Goal: Task Accomplishment & Management: Use online tool/utility

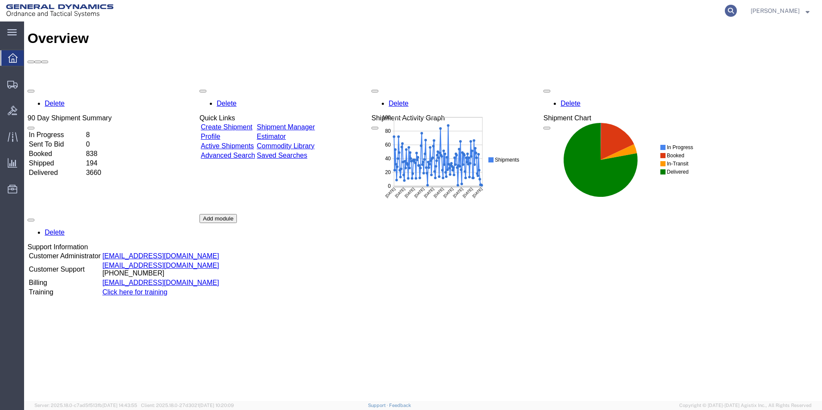
click at [737, 14] on icon at bounding box center [731, 11] width 12 height 12
click at [606, 8] on input "search" at bounding box center [593, 10] width 261 height 21
type input "56701195"
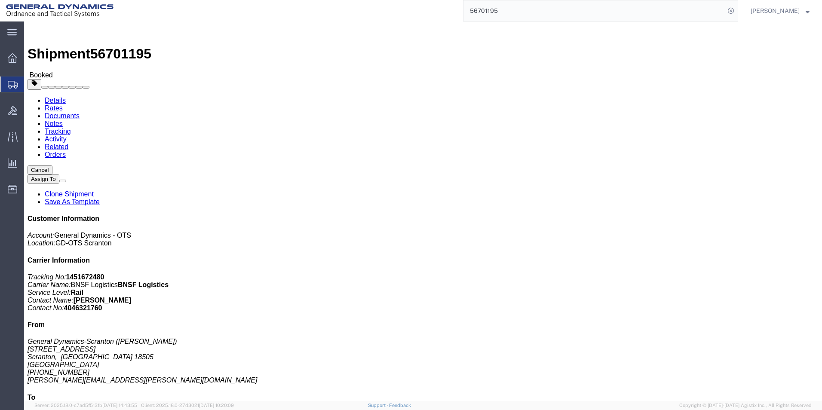
click link "Clone Shipment"
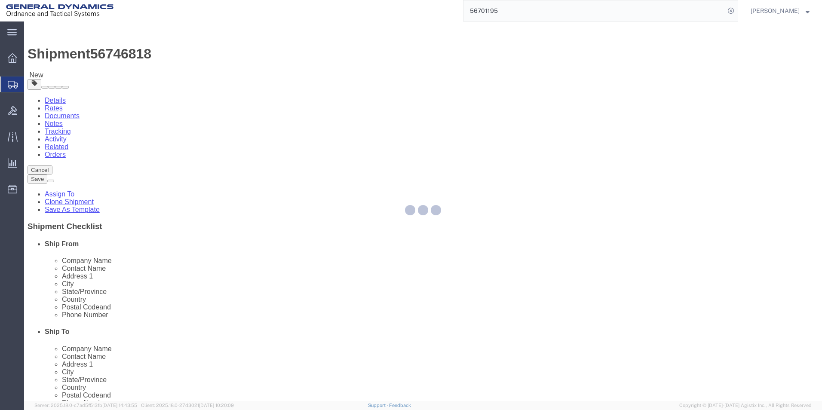
select select
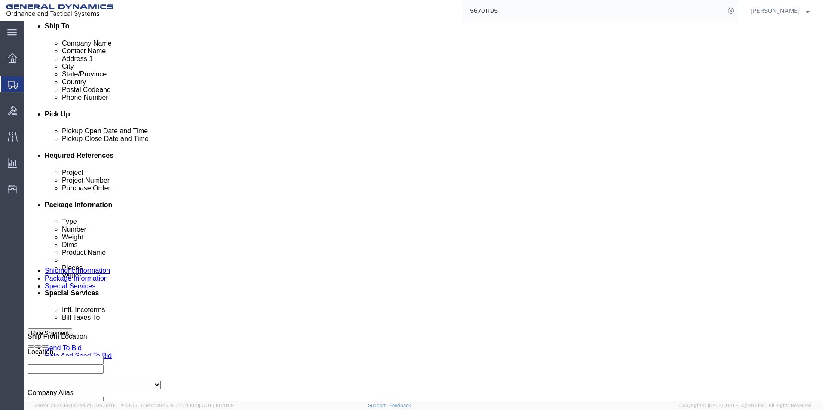
scroll to position [172, 0]
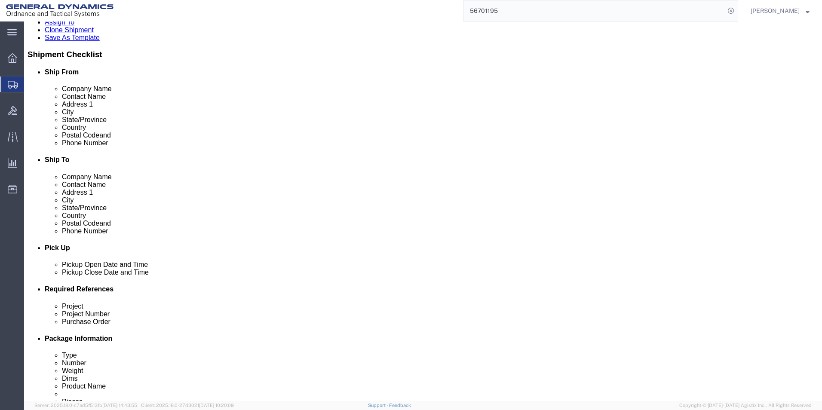
click icon
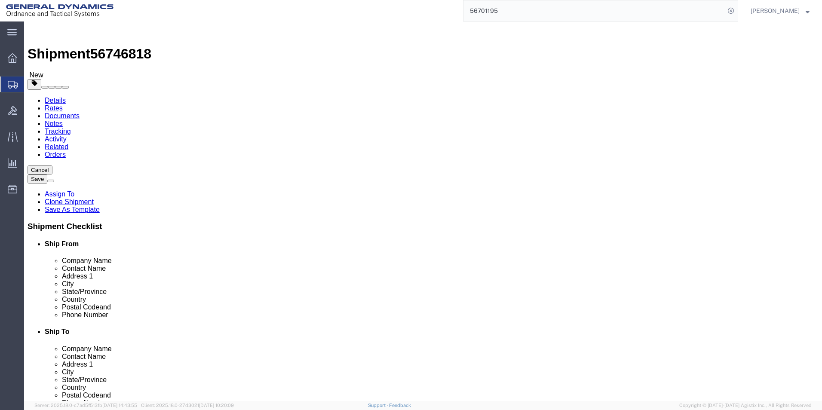
click dd "93506.49 USD"
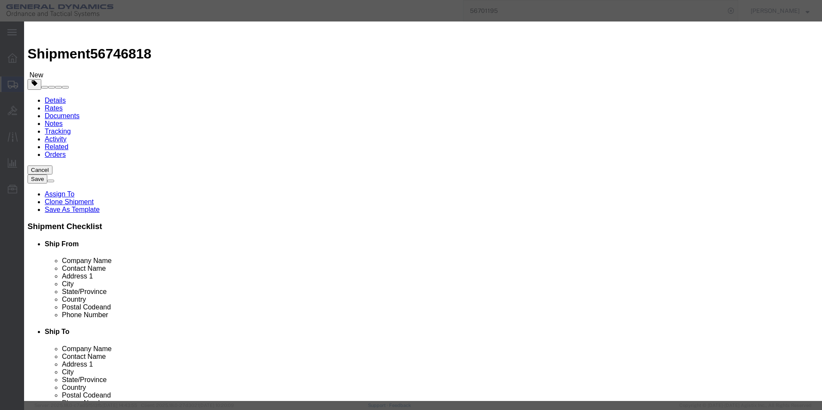
drag, startPoint x: 344, startPoint y: 129, endPoint x: 379, endPoint y: 130, distance: 34.4
click textarea "LOT # SOP25H207-020 RAILCAR TBOX675539 SEAL#'S 2428470, 2428471, 2428472, 24284…"
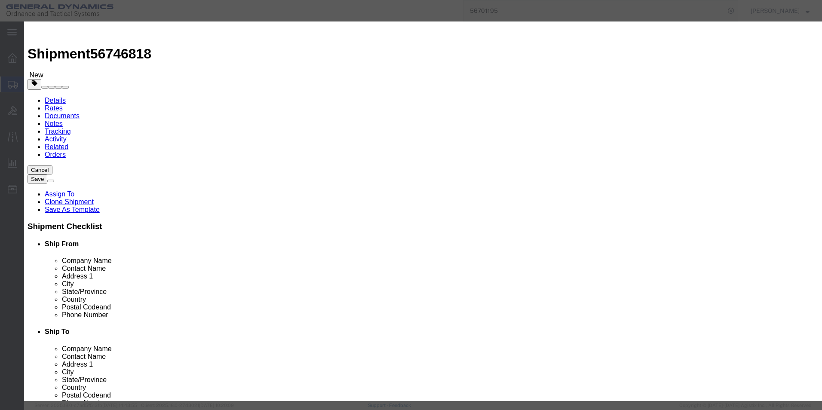
click textarea "LOT # SOP25H207-020 RAILCAR TBOX675539 SEAL#'S 2428470, 2428471, 2428472, 24284…"
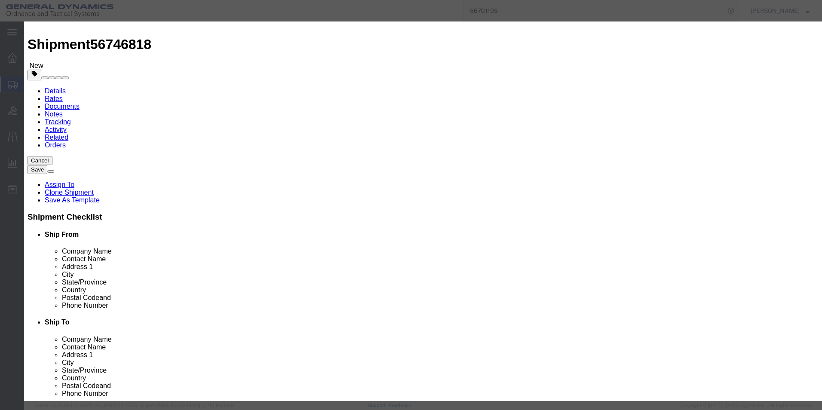
scroll to position [12, 0]
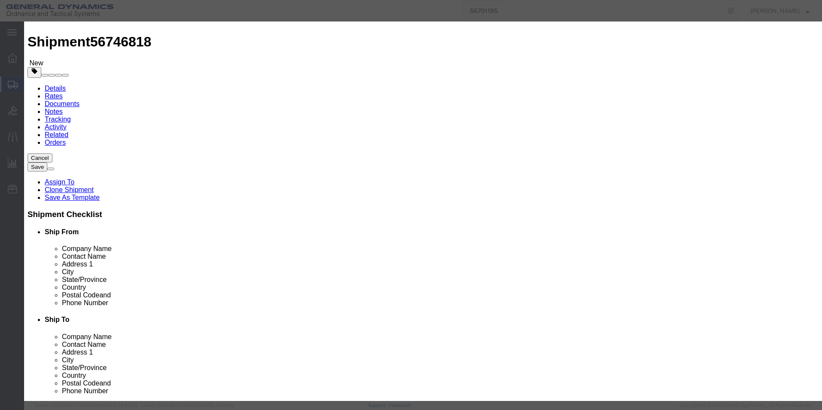
drag, startPoint x: 249, startPoint y: 129, endPoint x: 391, endPoint y: 145, distance: 142.3
click div "LOT # SOP25H207-020 RAILCAR TBOX675539 SEAL#'S 2428470, 2428471, 2428472, 24284…"
type textarea "LOT # SOP25H207-020 RAILCAR UP700787 SEAL#'S 2428474, 2428475, 2428496, 2428497"
click button "Save & Close"
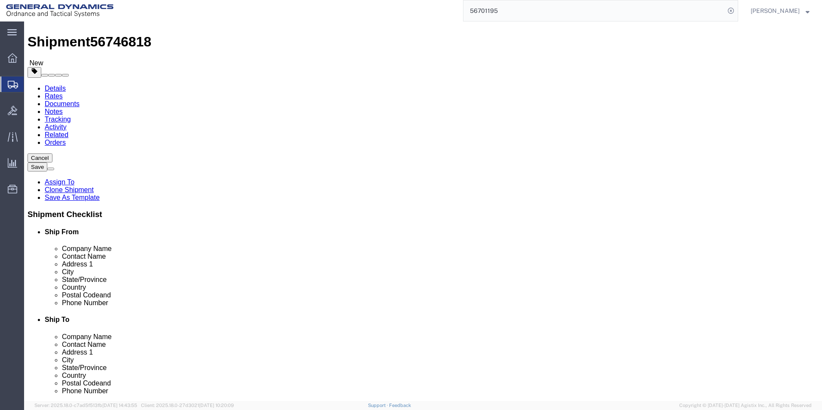
click button "Continue"
drag, startPoint x: 322, startPoint y: 170, endPoint x: 386, endPoint y: 197, distance: 69.7
click textarea "LOT # SOP25H207-020 RAILCAR TBOX675539 SEAL#'S 2428470, 2428471, 2428472, 24284…"
paste textarea "UP700787 SEAL#'S 2428474, 2428475, 2428496, 2428497"
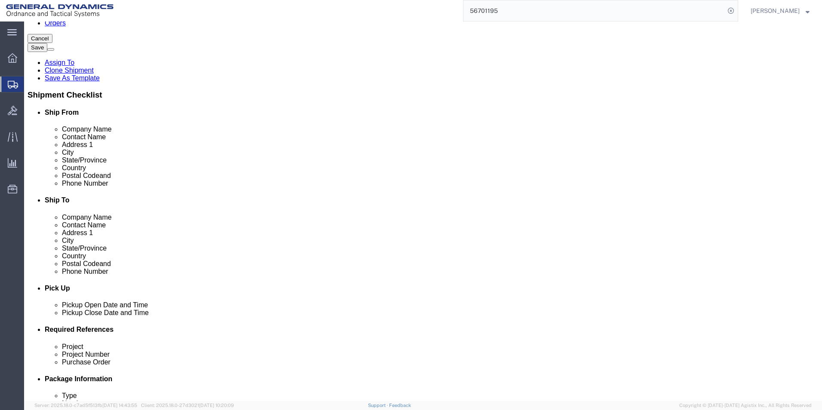
scroll to position [141, 0]
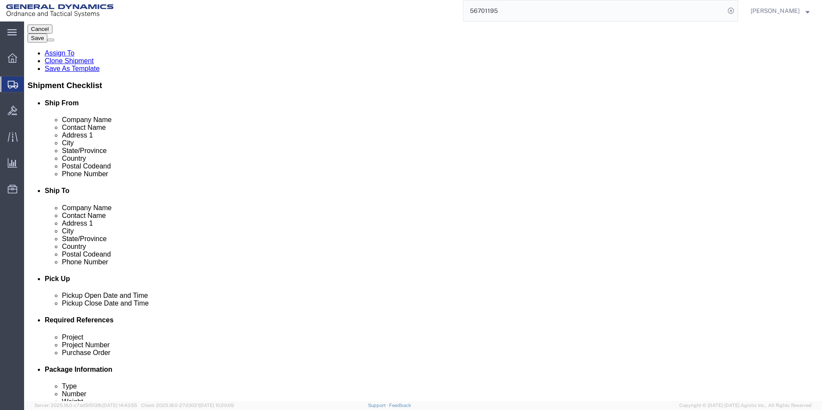
type textarea "LOT # SOP25H207-020 RAILCAR UP700787 SEAL#'S 2428474, 2428475, 2428496, 2428497"
click select "Select Recipient Account Sender/Shipper Third Party Account"
select select "SHIP"
click select "Select Recipient Account Sender/Shipper Third Party Account"
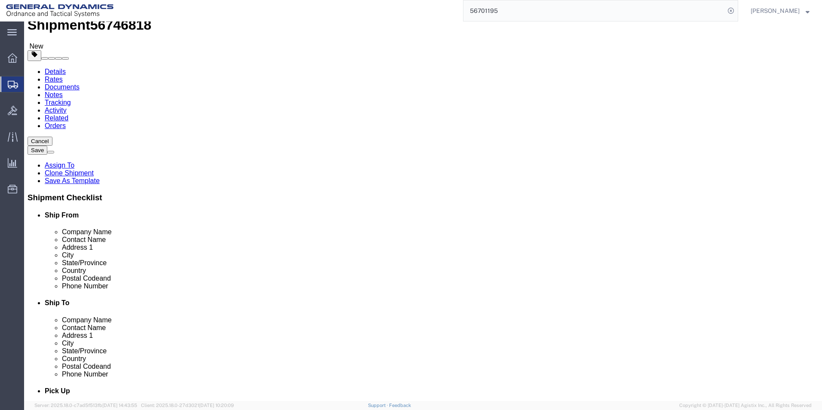
scroll to position [0, 0]
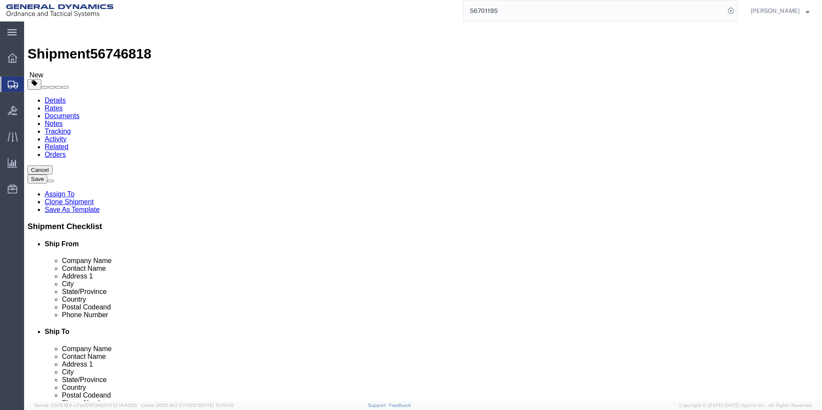
click link "Package Information"
click dd "93506.49 USD"
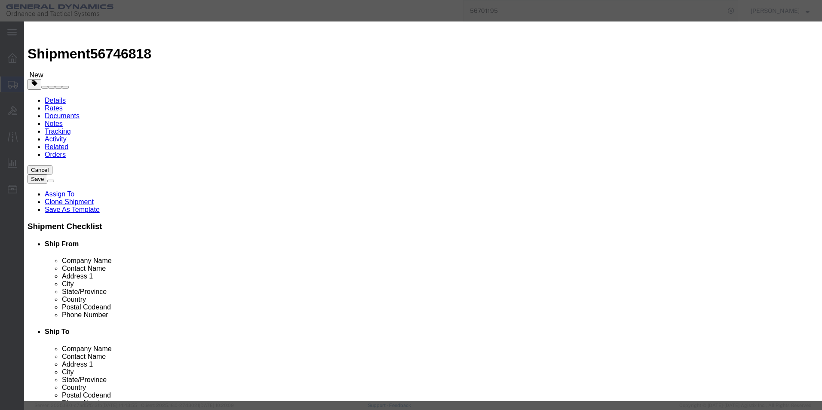
click button "Save & Close"
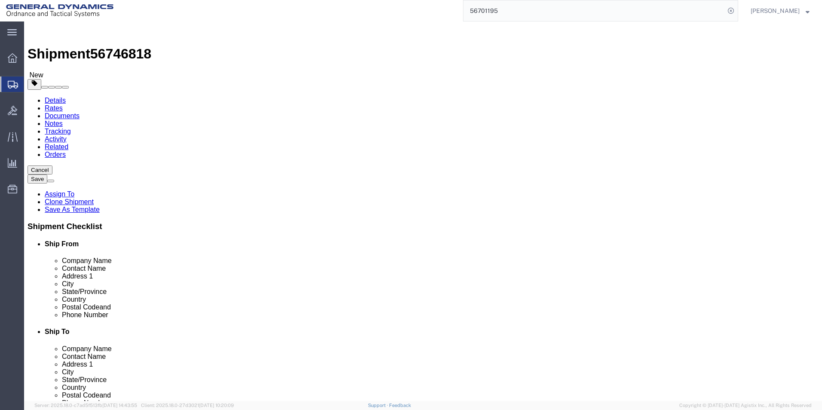
click button "Rate Shipment"
